Goal: Information Seeking & Learning: Learn about a topic

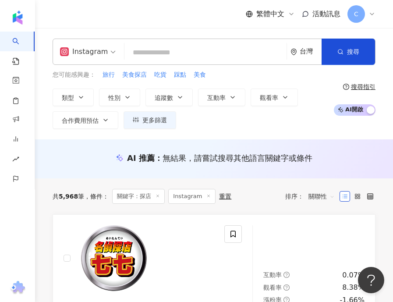
click at [189, 55] on input "search" at bounding box center [205, 52] width 155 height 17
paste input "******"
type input "******"
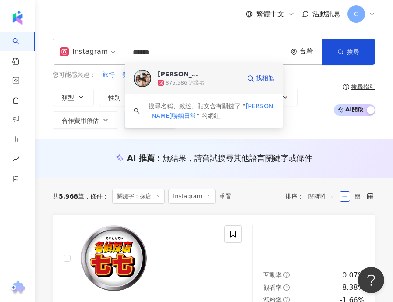
click at [209, 82] on div "875,586 追蹤者" at bounding box center [199, 82] width 83 height 9
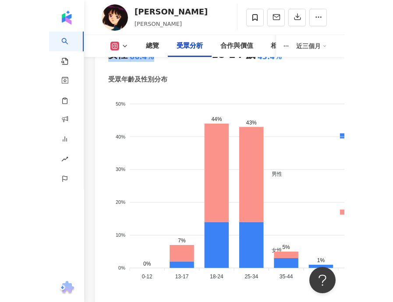
scroll to position [1244, 0]
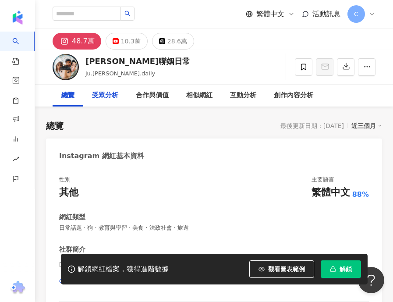
click at [107, 94] on div "受眾分析" at bounding box center [105, 95] width 26 height 11
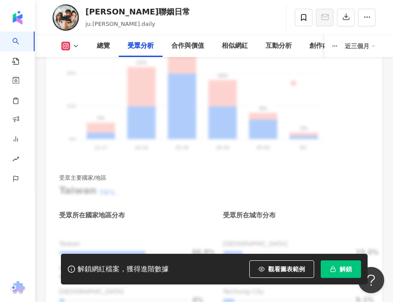
scroll to position [1411, 0]
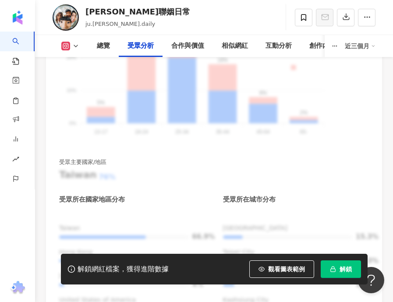
click at [322, 262] on button "解鎖" at bounding box center [341, 269] width 40 height 18
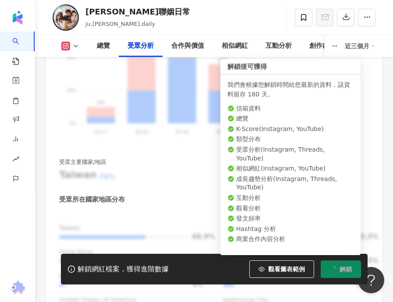
click at [334, 269] on icon "loading" at bounding box center [333, 269] width 7 height 7
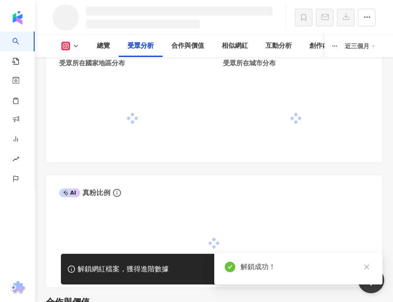
scroll to position [1253, 0]
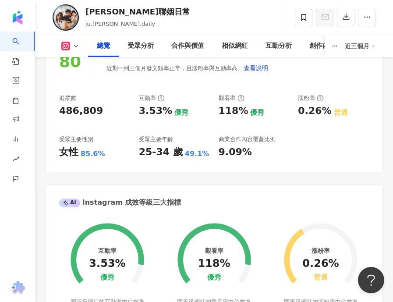
scroll to position [237, 0]
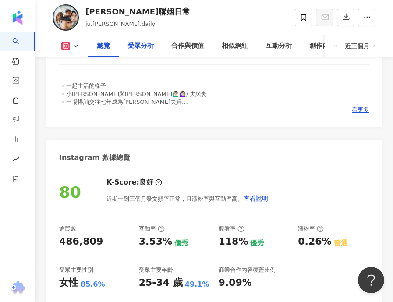
click at [138, 44] on div "受眾分析" at bounding box center [141, 46] width 26 height 11
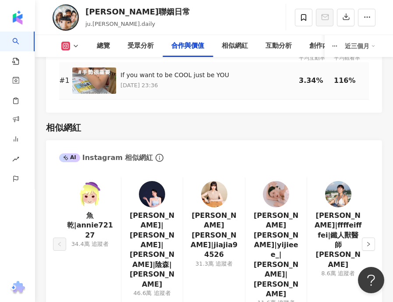
scroll to position [2227, 0]
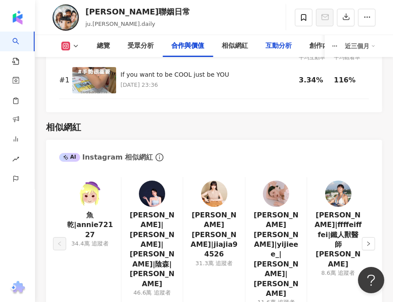
click at [264, 47] on div "互動分析" at bounding box center [279, 46] width 44 height 22
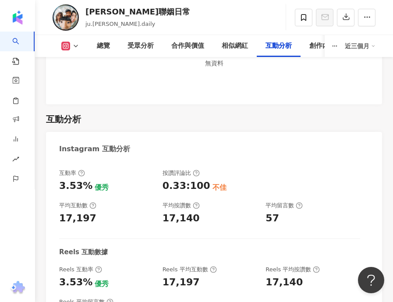
click at [68, 179] on div "3.53%" at bounding box center [75, 186] width 33 height 14
copy div "3.53%"
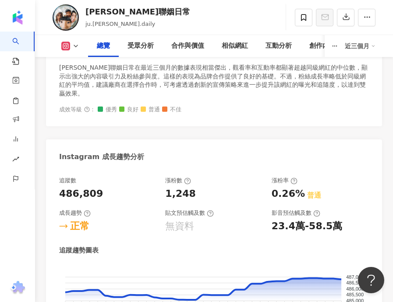
scroll to position [709, 0]
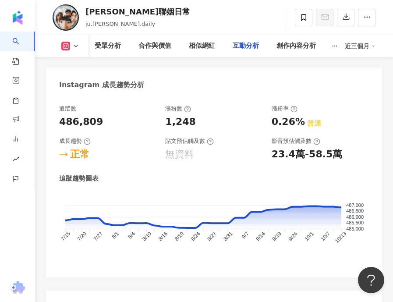
click at [233, 46] on div "互動分析" at bounding box center [246, 46] width 26 height 11
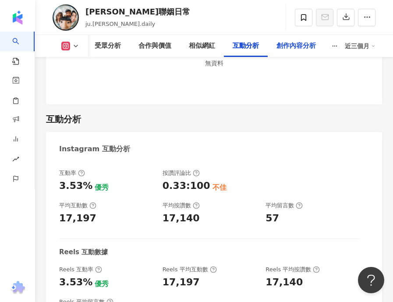
click at [292, 46] on div "創作內容分析" at bounding box center [296, 46] width 39 height 11
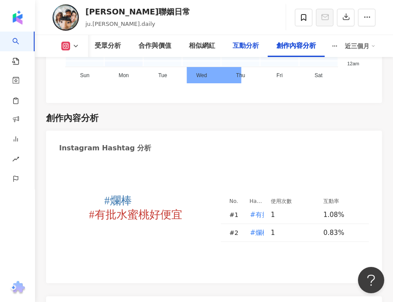
click at [260, 43] on div "互動分析" at bounding box center [246, 46] width 44 height 22
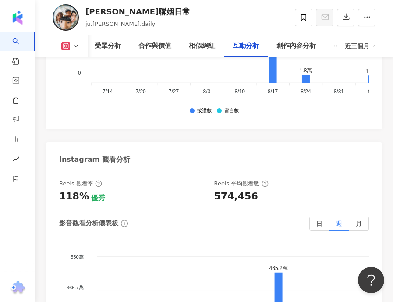
scroll to position [2994, 0]
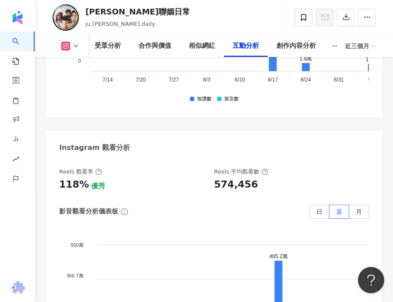
click at [238, 178] on div "574,456" at bounding box center [236, 185] width 44 height 14
copy div "574,456"
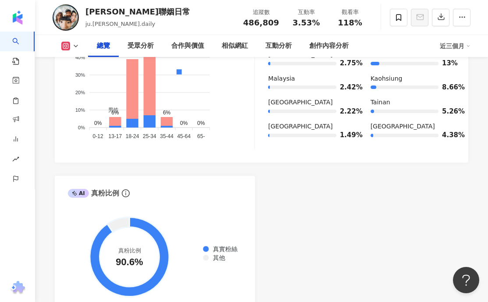
scroll to position [0, 0]
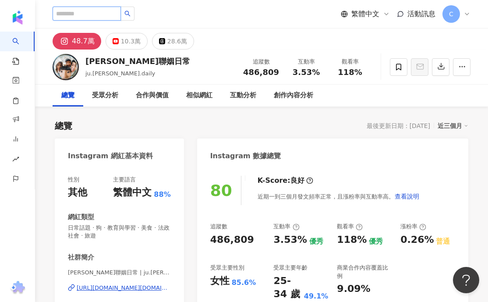
click at [114, 17] on input "search" at bounding box center [87, 14] width 68 height 14
paste input "*****"
type input "*****"
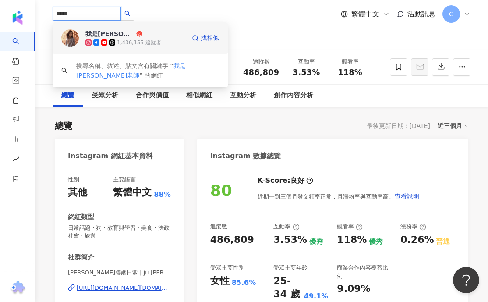
click at [114, 35] on div "我是江老師" at bounding box center [109, 33] width 49 height 9
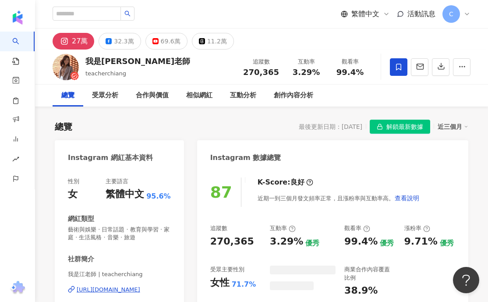
click at [161, 41] on div "69.6萬" at bounding box center [171, 41] width 20 height 12
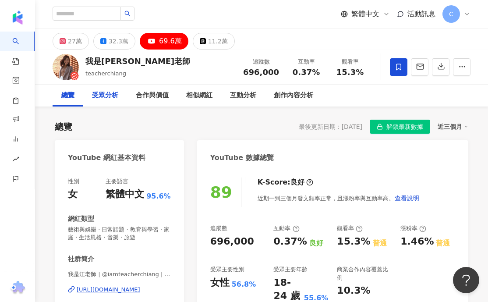
click at [71, 38] on div "27萬" at bounding box center [75, 41] width 14 height 12
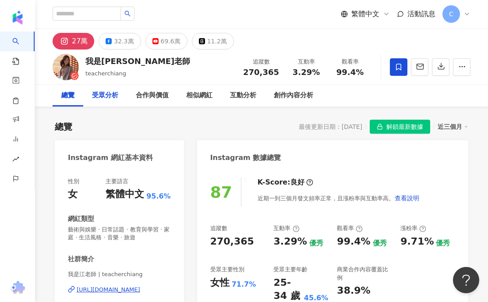
click at [107, 99] on div "受眾分析" at bounding box center [105, 95] width 26 height 11
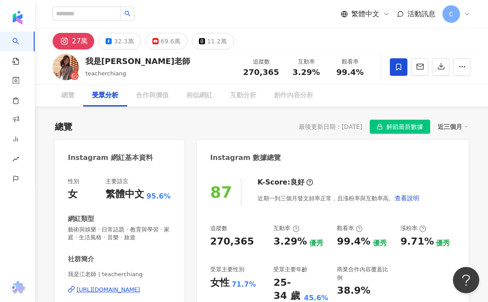
scroll to position [781, 0]
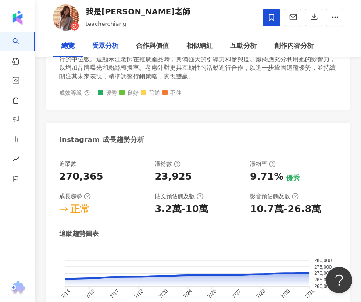
click at [100, 43] on div "受眾分析" at bounding box center [105, 46] width 26 height 11
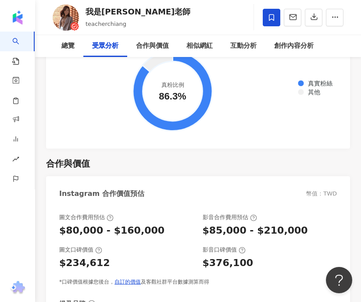
scroll to position [1768, 0]
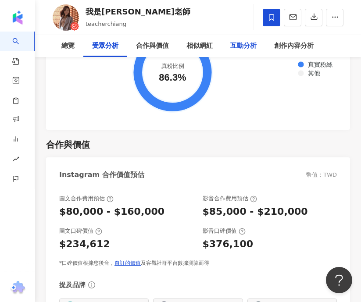
click at [256, 53] on div "互動分析" at bounding box center [243, 46] width 44 height 22
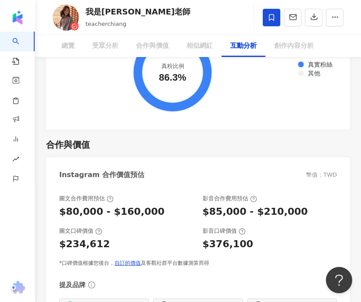
scroll to position [2670, 0]
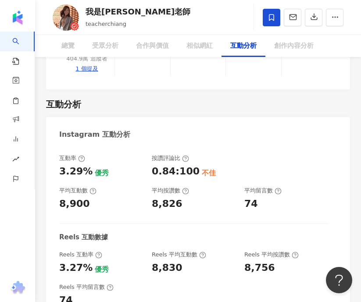
click at [78, 165] on div "3.29%" at bounding box center [75, 172] width 33 height 14
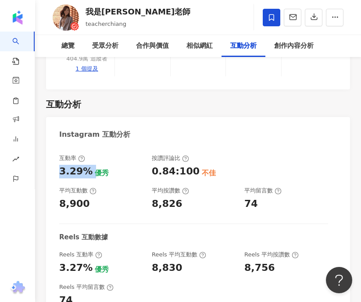
click at [78, 165] on div "3.29%" at bounding box center [75, 172] width 33 height 14
copy div "3.29%"
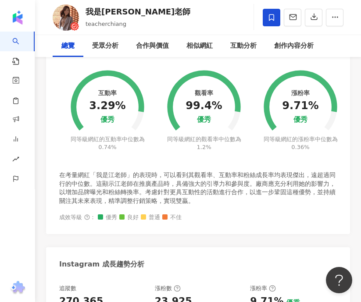
scroll to position [0, 0]
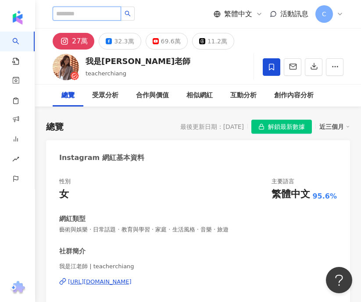
click at [91, 13] on input "search" at bounding box center [87, 14] width 68 height 14
click at [100, 13] on input "search" at bounding box center [87, 14] width 68 height 14
paste input "*******"
type input "*******"
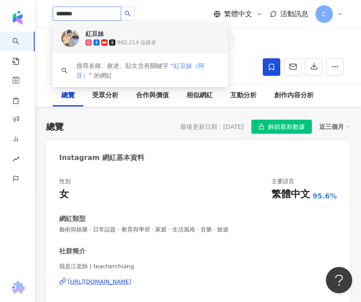
click at [109, 38] on span "紅豆妹" at bounding box center [113, 33] width 57 height 9
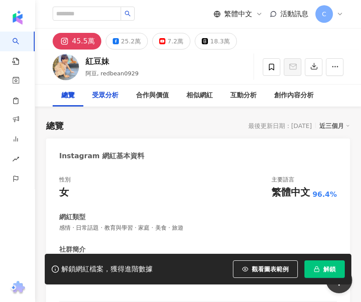
click at [99, 99] on div "受眾分析" at bounding box center [105, 95] width 26 height 11
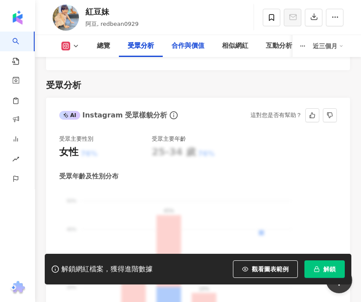
scroll to position [1464, 0]
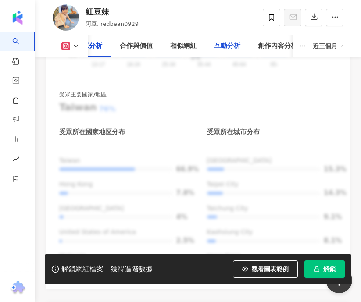
click at [223, 49] on div "互動分析" at bounding box center [227, 46] width 26 height 11
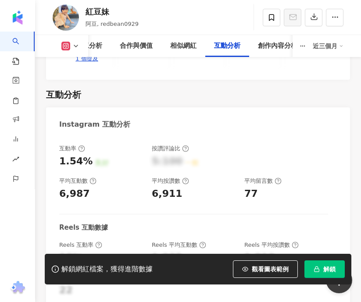
click at [77, 155] on div "1.54%" at bounding box center [75, 162] width 33 height 14
copy div "1.54% 良好"
